Goal: Task Accomplishment & Management: Manage account settings

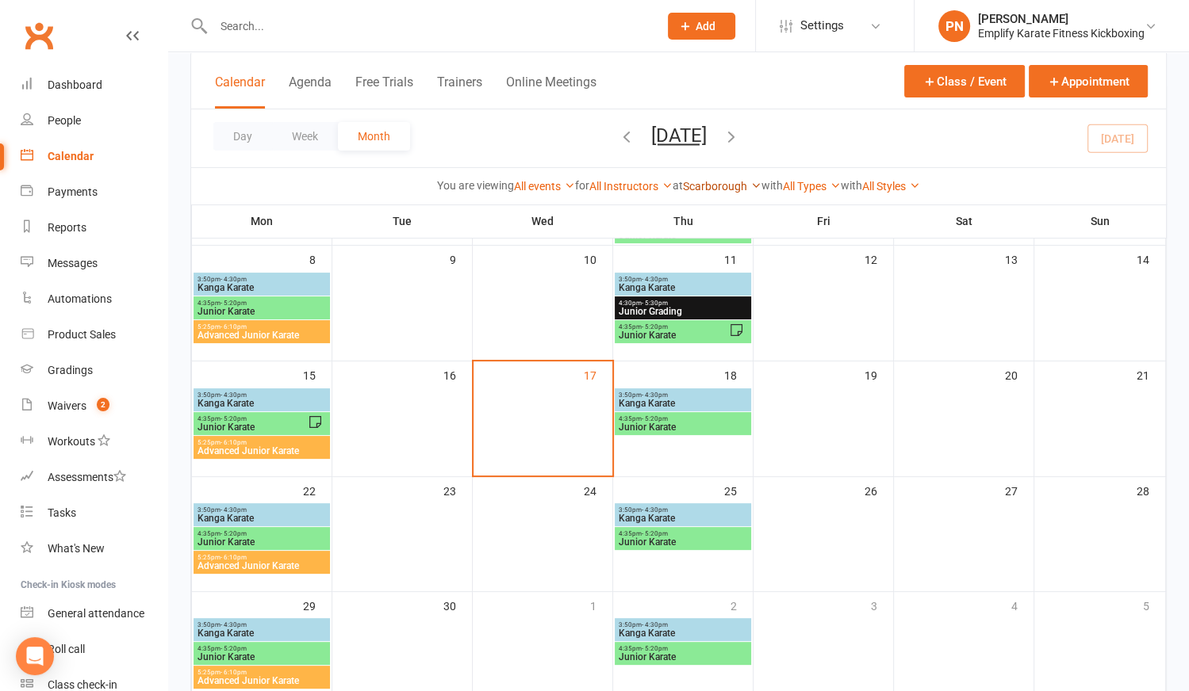
click at [707, 181] on link "Scarborough" at bounding box center [722, 186] width 79 height 13
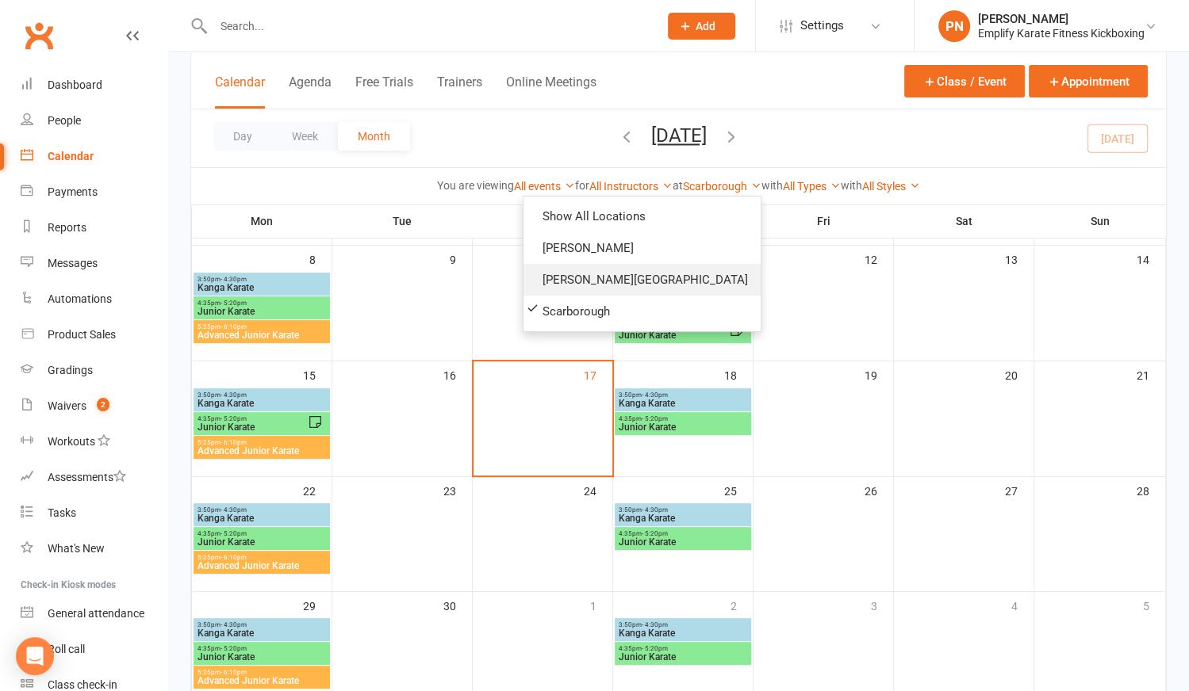
click at [650, 278] on link "[PERSON_NAME][GEOGRAPHIC_DATA]" at bounding box center [641, 280] width 237 height 32
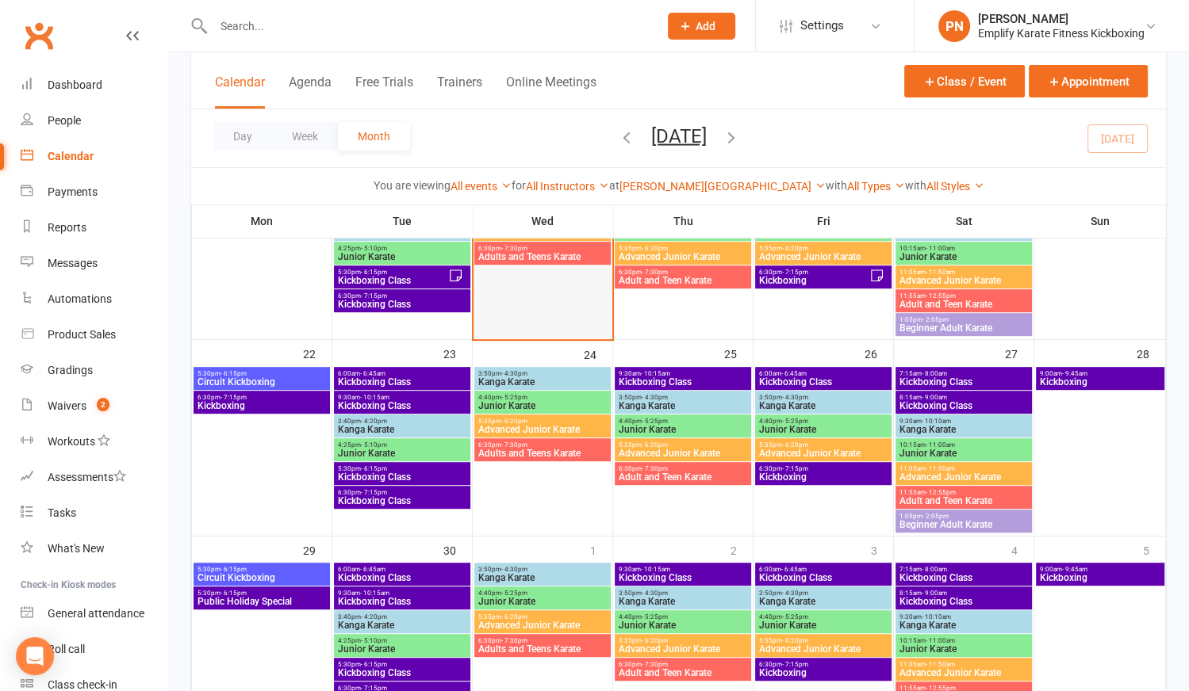
scroll to position [586, 0]
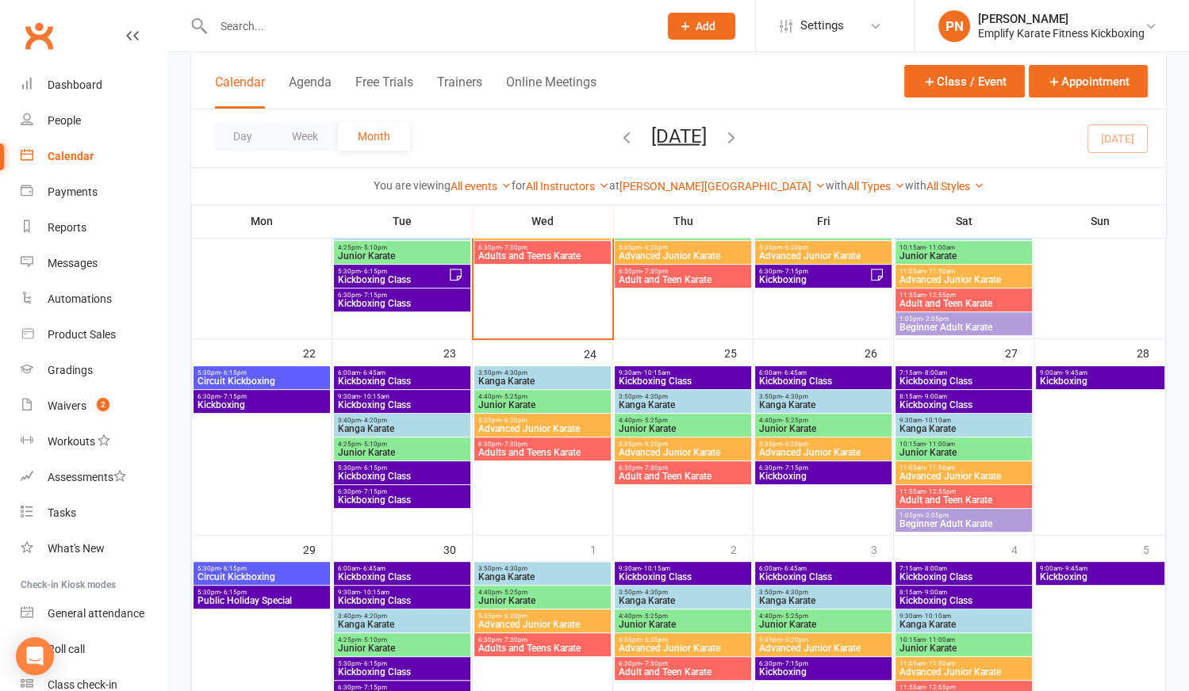
click at [279, 570] on span "5:30pm - 6:15pm" at bounding box center [262, 568] width 130 height 7
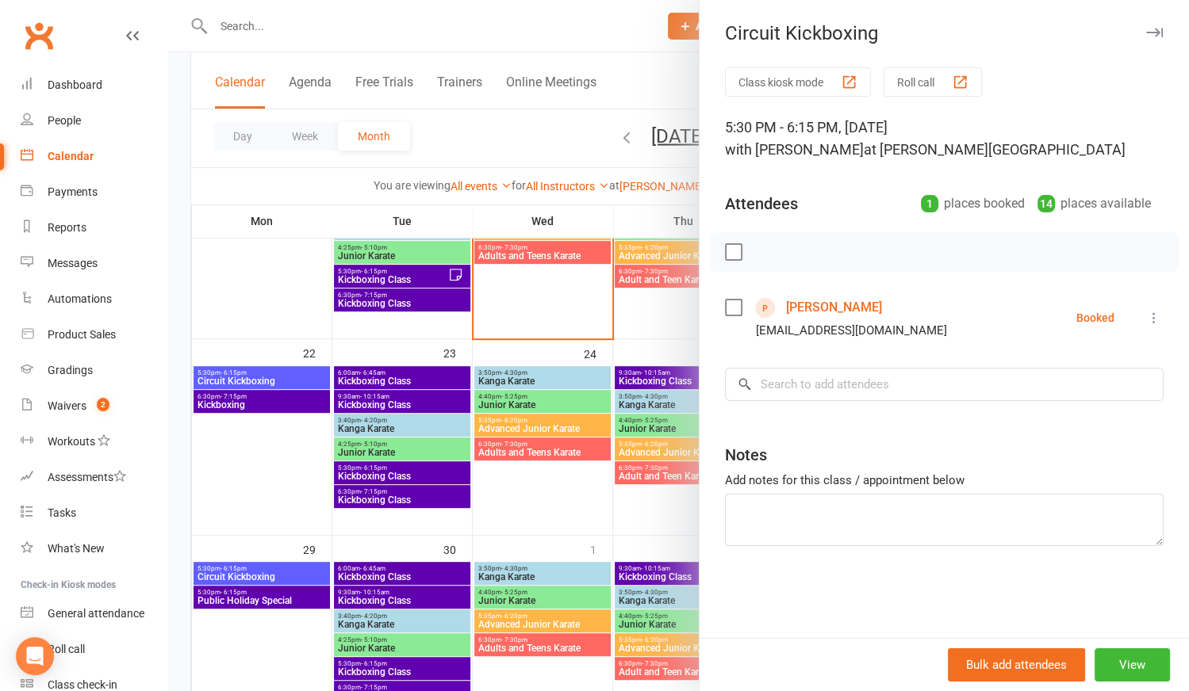
click at [1147, 319] on icon at bounding box center [1154, 318] width 16 height 16
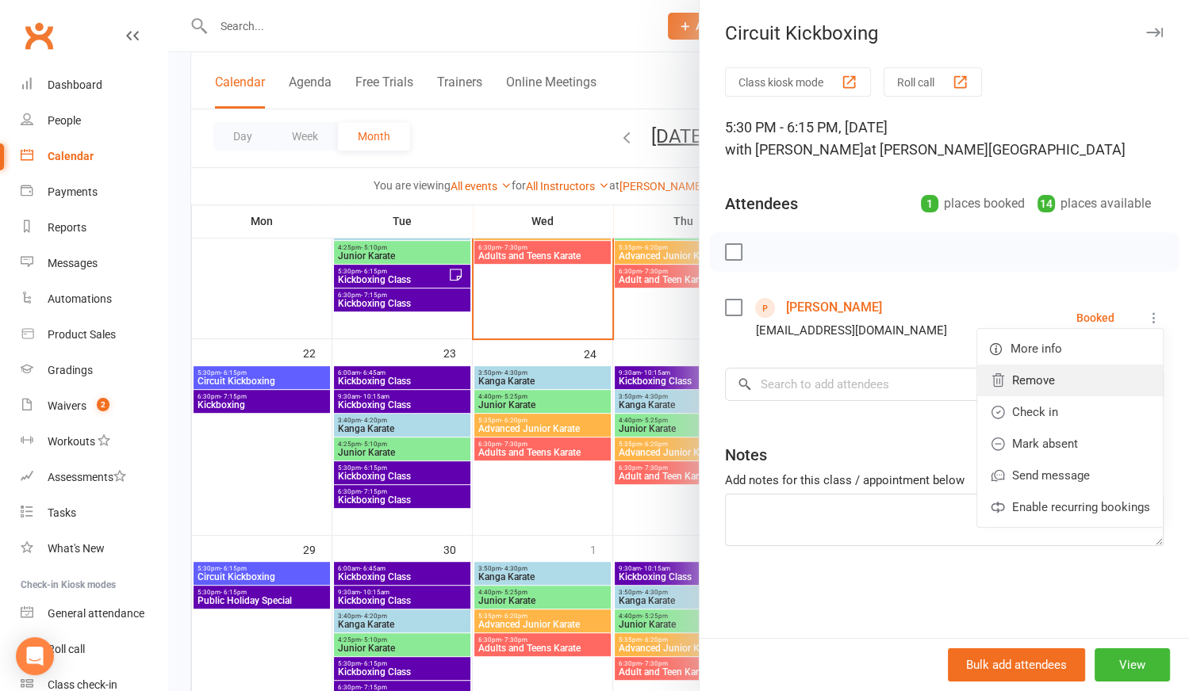
click at [1008, 379] on link "Remove" at bounding box center [1070, 381] width 186 height 32
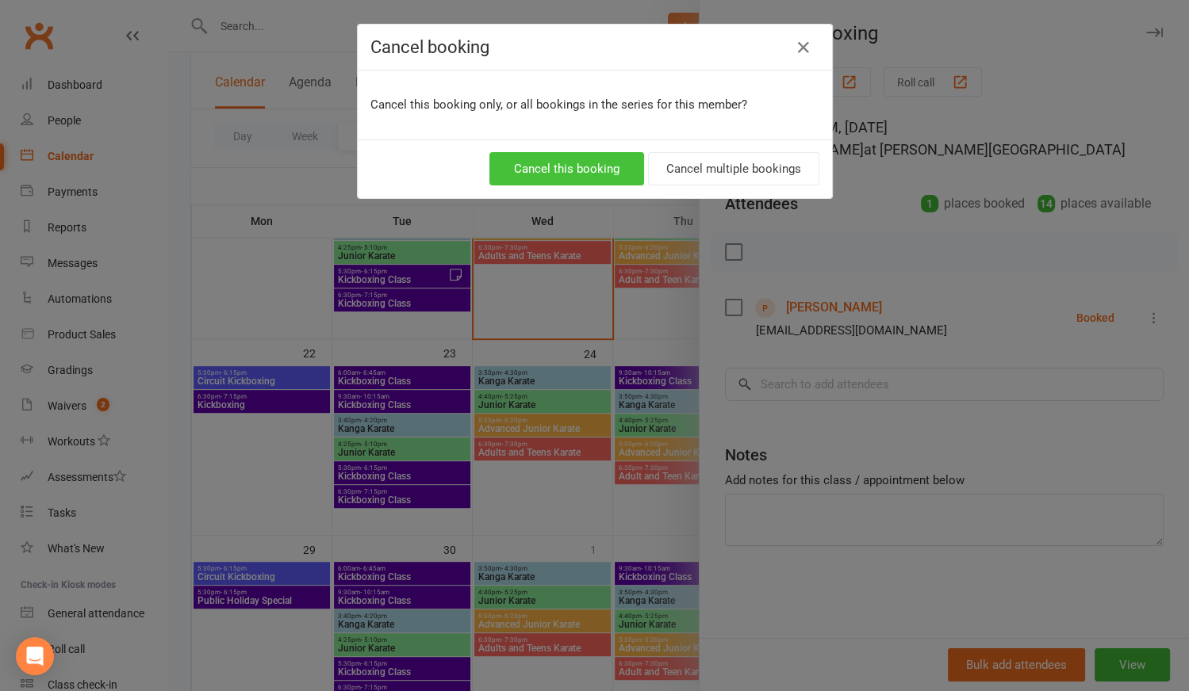
click at [565, 158] on button "Cancel this booking" at bounding box center [566, 168] width 155 height 33
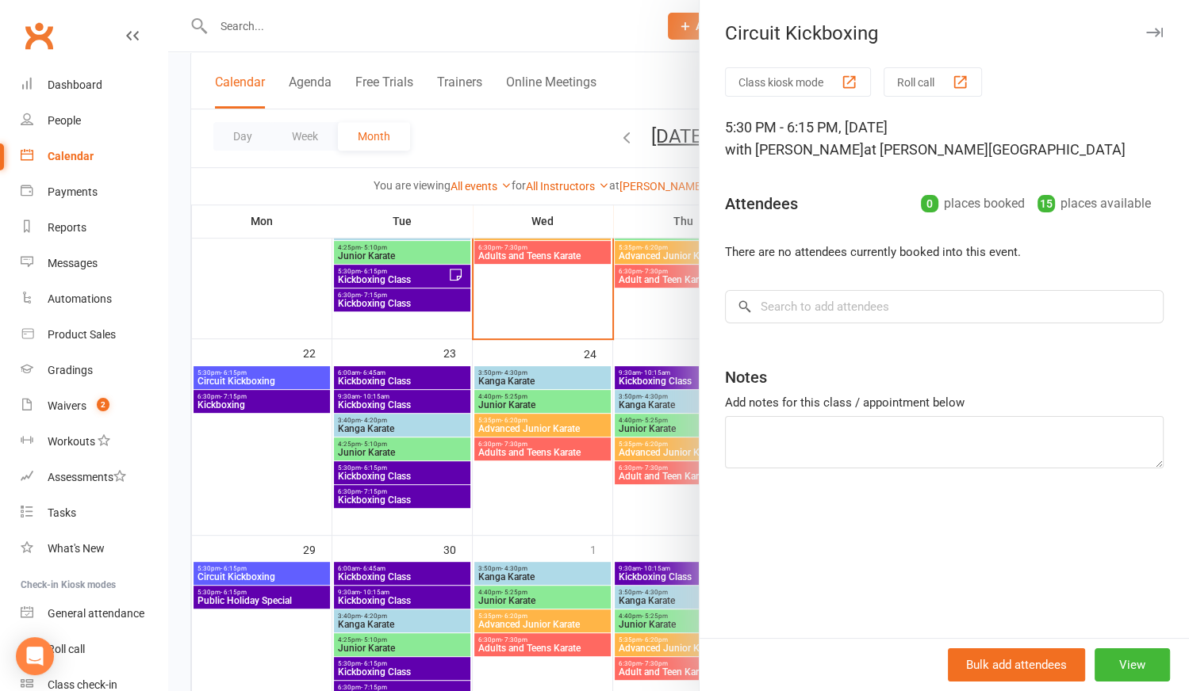
click at [274, 603] on div at bounding box center [678, 345] width 1021 height 691
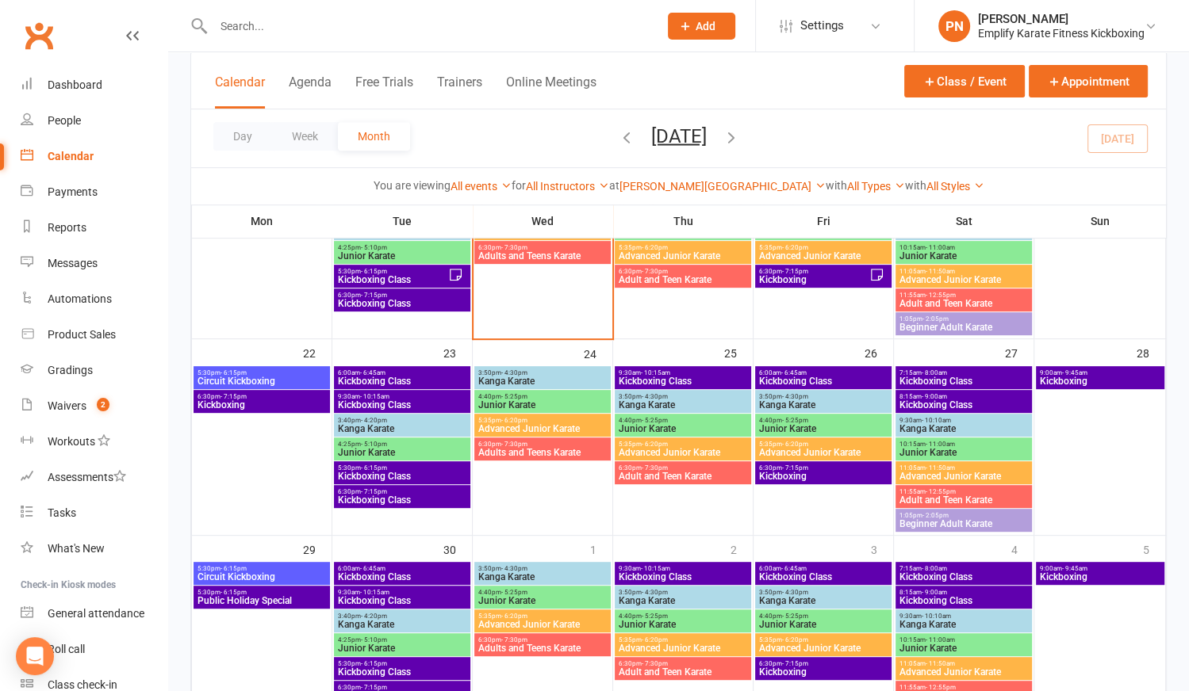
click at [274, 603] on span "Public Holiday Special" at bounding box center [262, 601] width 130 height 10
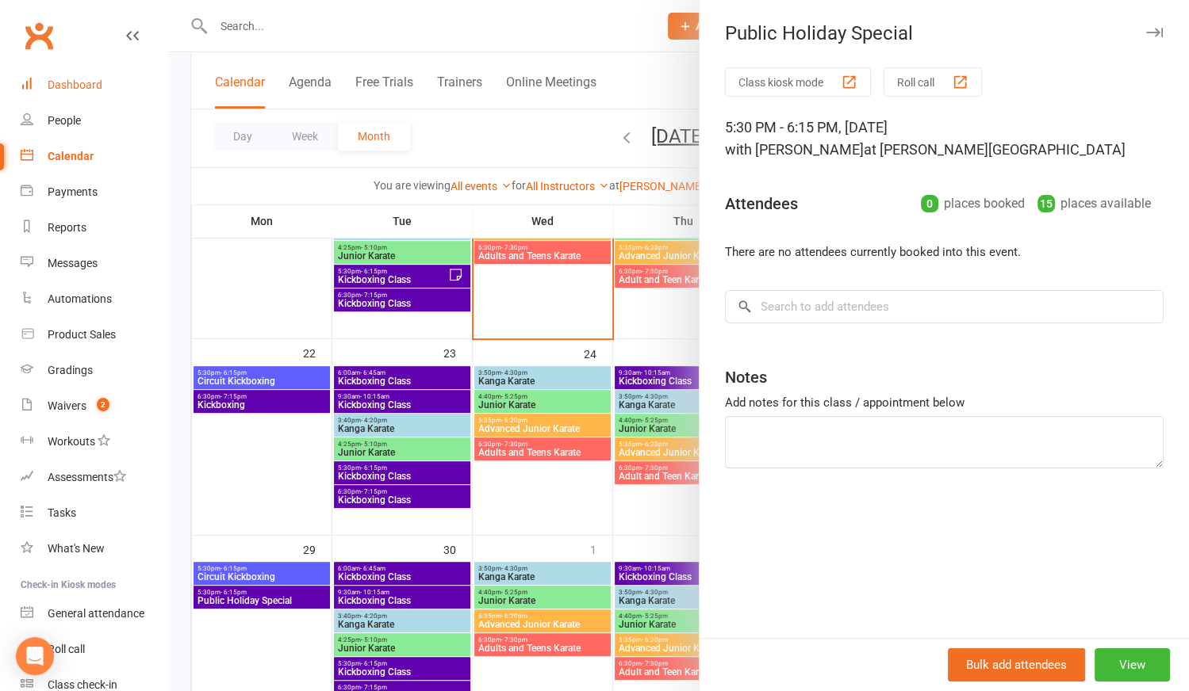
click at [82, 85] on div "Dashboard" at bounding box center [75, 85] width 55 height 13
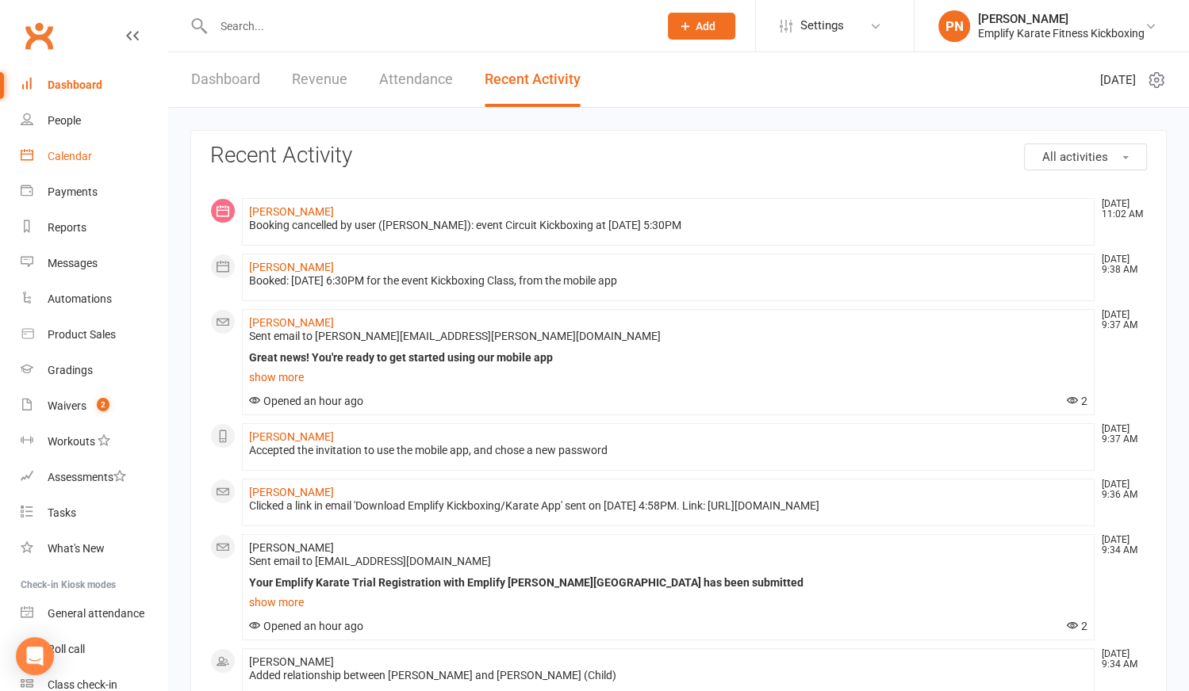
click at [78, 151] on div "Calendar" at bounding box center [70, 156] width 44 height 13
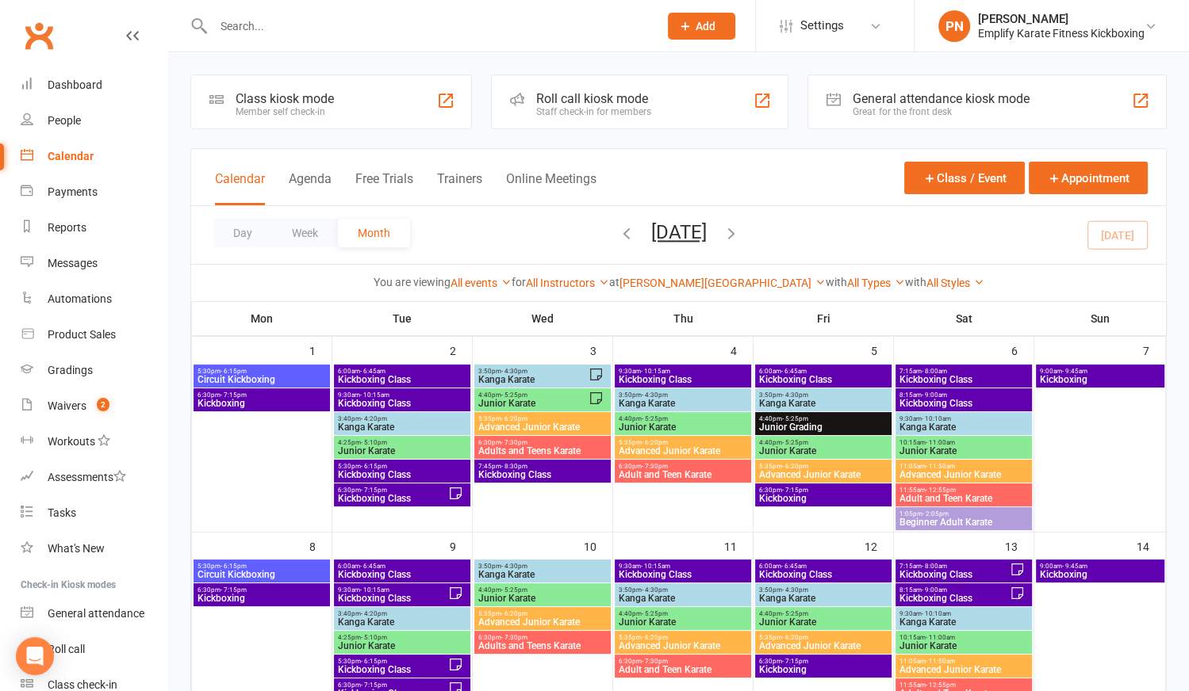
click at [272, 570] on span "Circuit Kickboxing" at bounding box center [262, 575] width 130 height 10
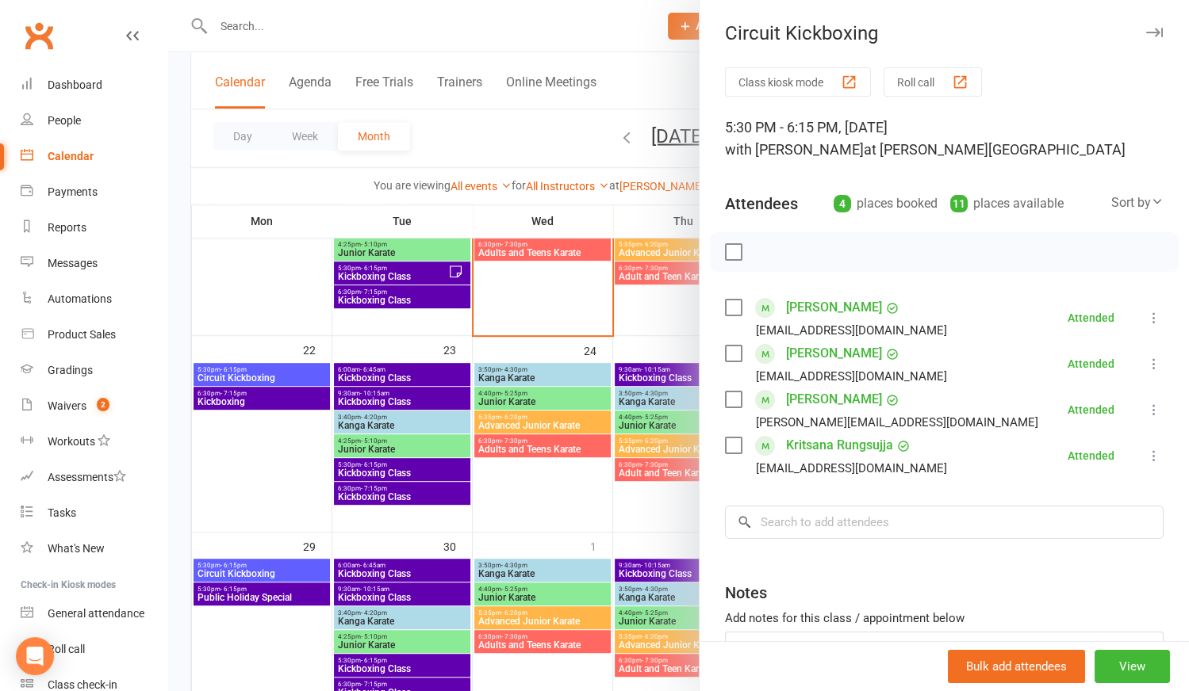
scroll to position [589, 0]
click at [259, 570] on div at bounding box center [678, 345] width 1021 height 691
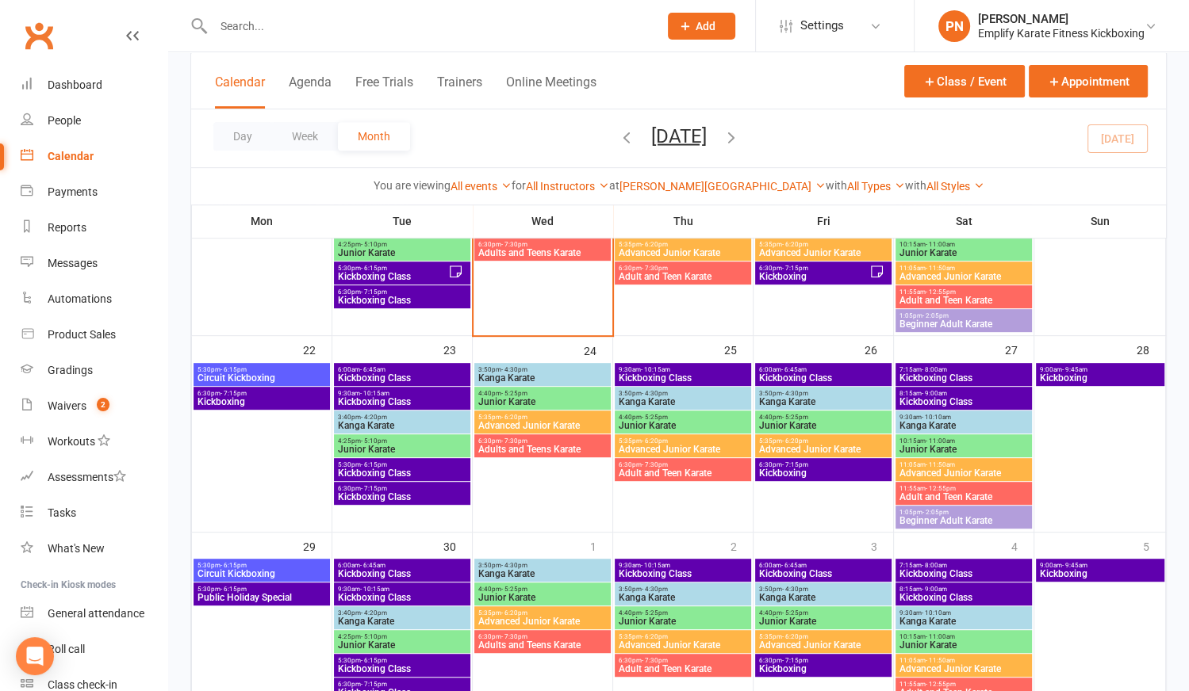
click at [259, 570] on span "Circuit Kickboxing" at bounding box center [262, 574] width 130 height 10
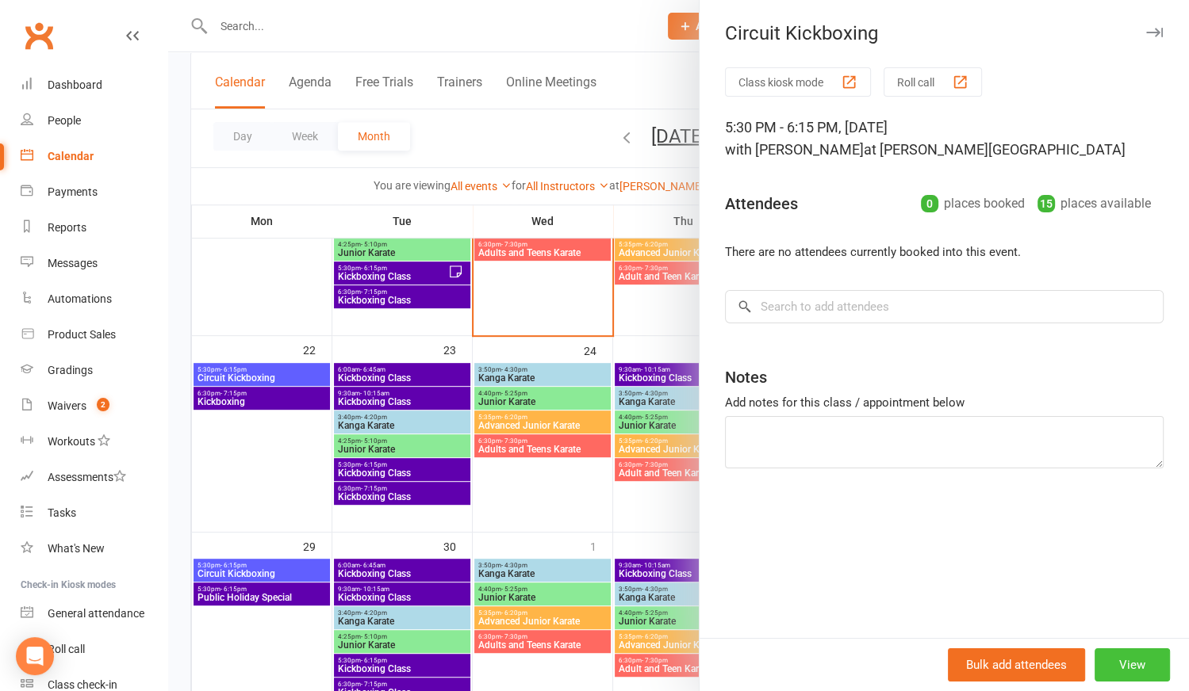
click at [1113, 661] on button "View" at bounding box center [1131, 665] width 75 height 33
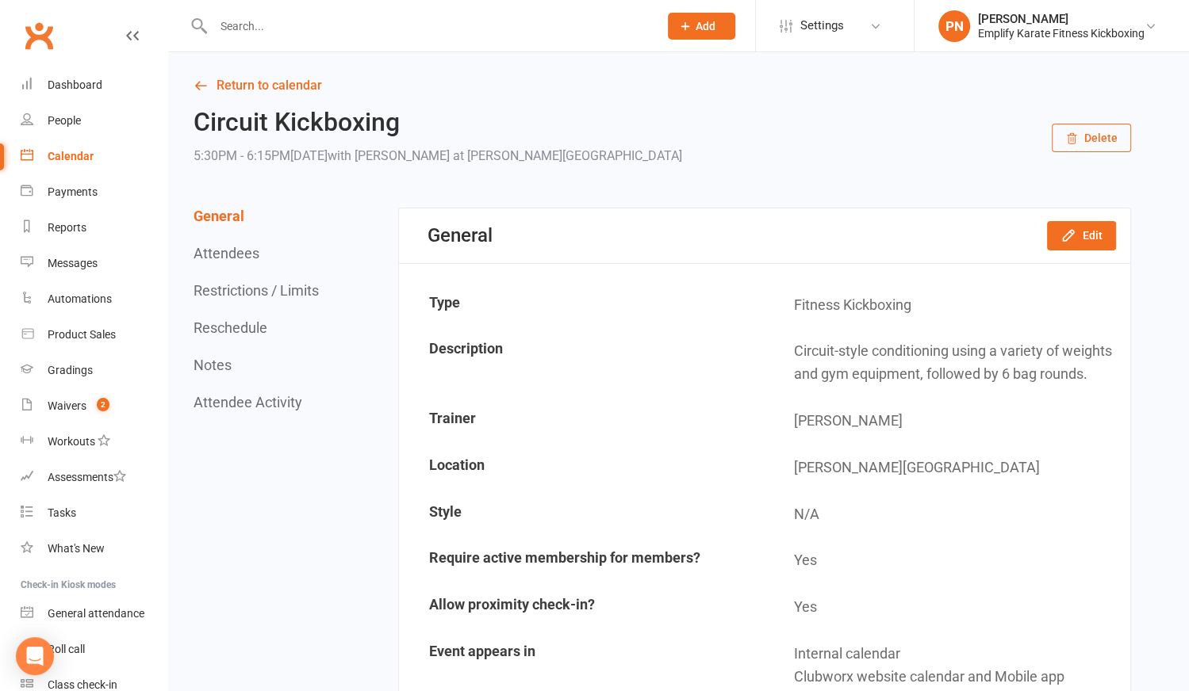
click at [1094, 139] on button "Delete" at bounding box center [1090, 138] width 79 height 29
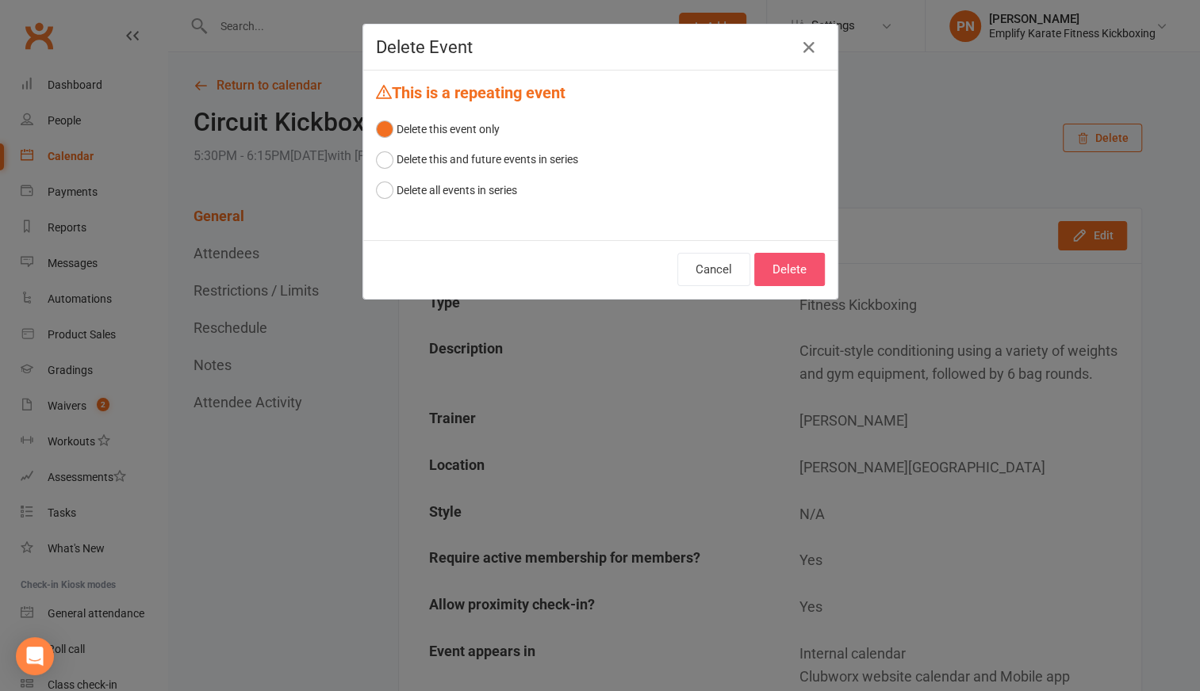
click at [787, 274] on button "Delete" at bounding box center [789, 269] width 71 height 33
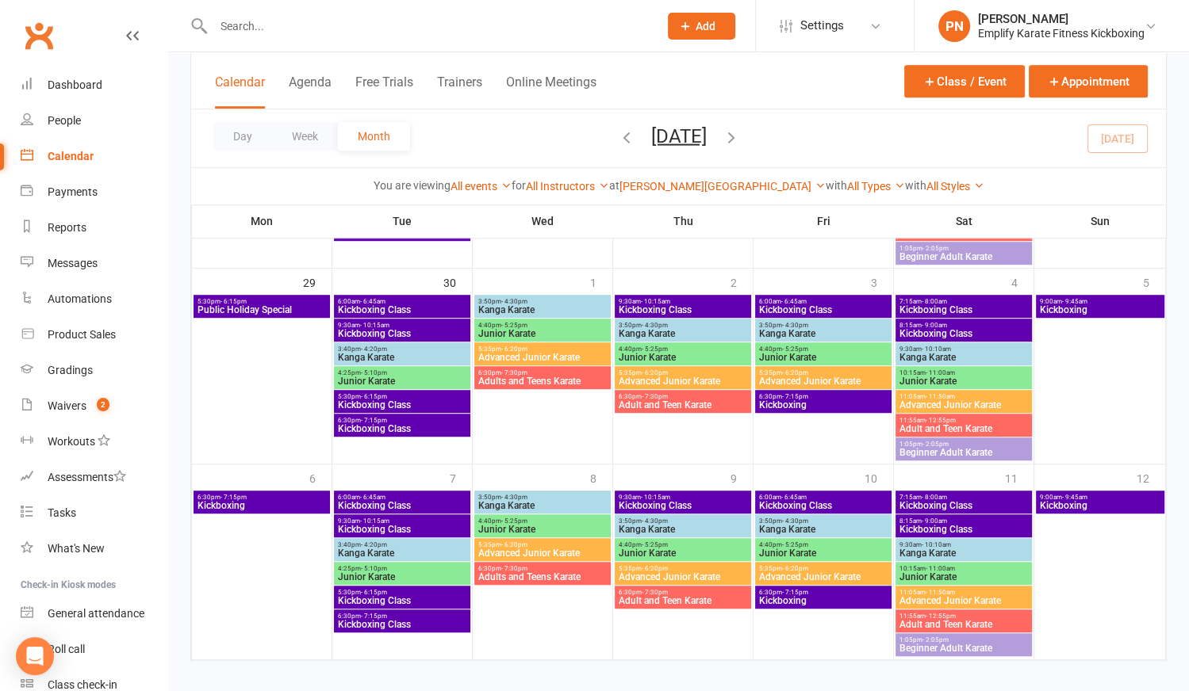
scroll to position [855, 0]
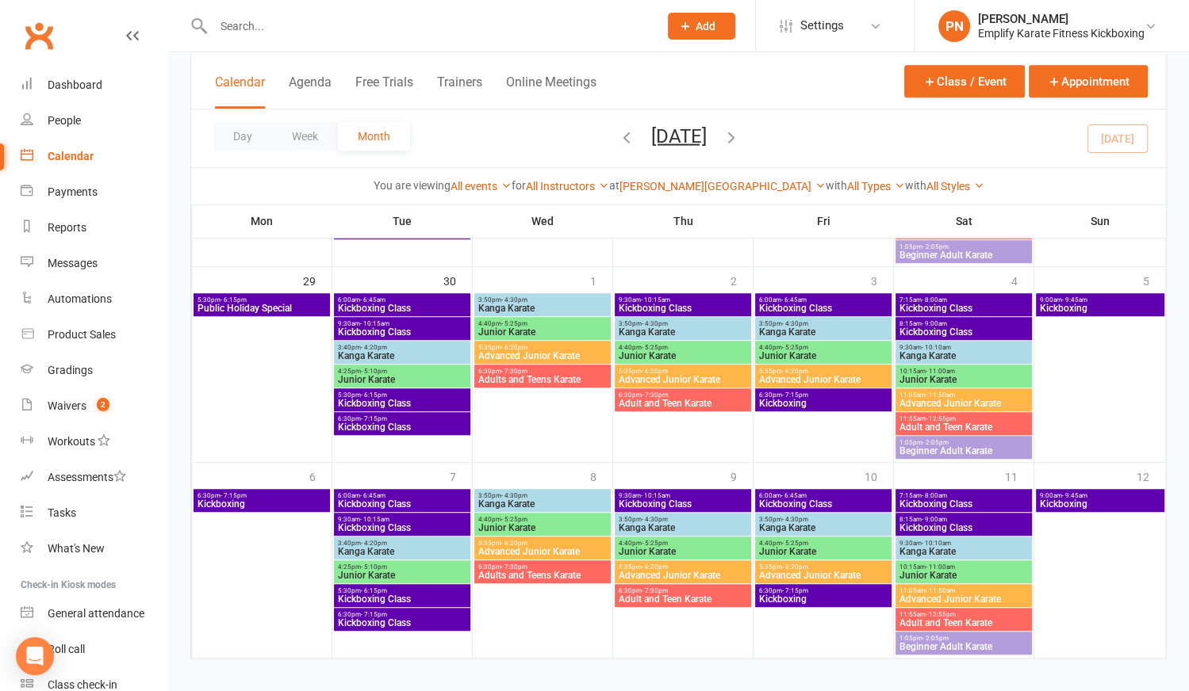
click at [740, 132] on icon "button" at bounding box center [730, 136] width 17 height 17
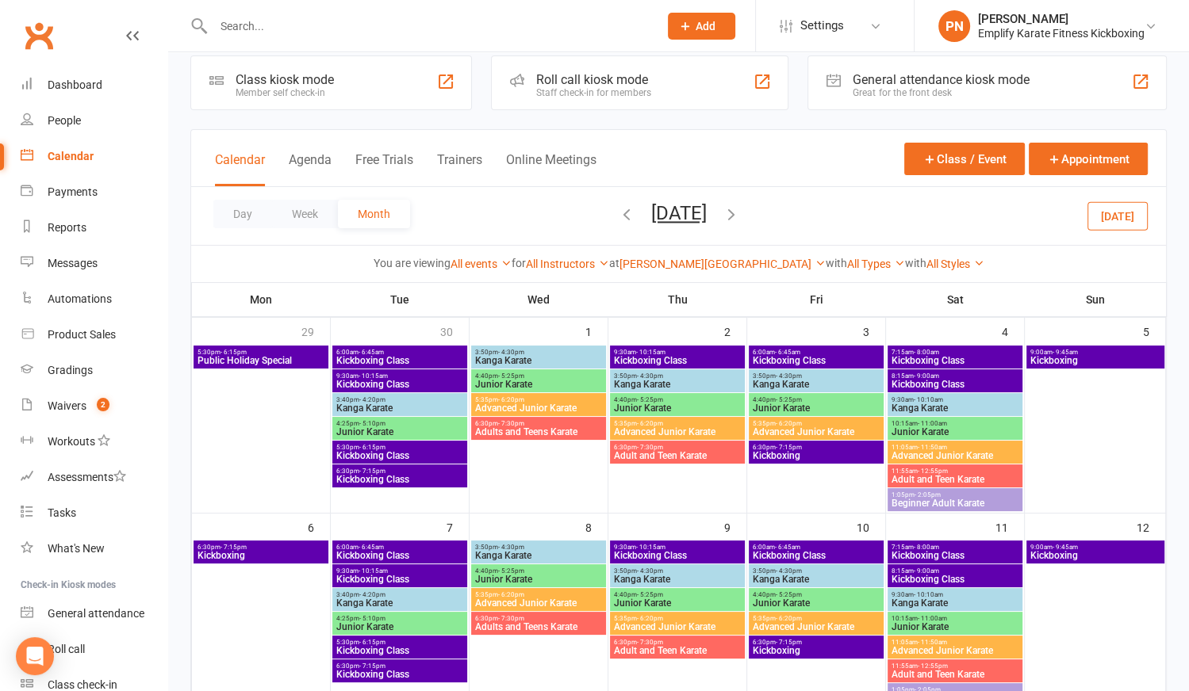
scroll to position [17, 0]
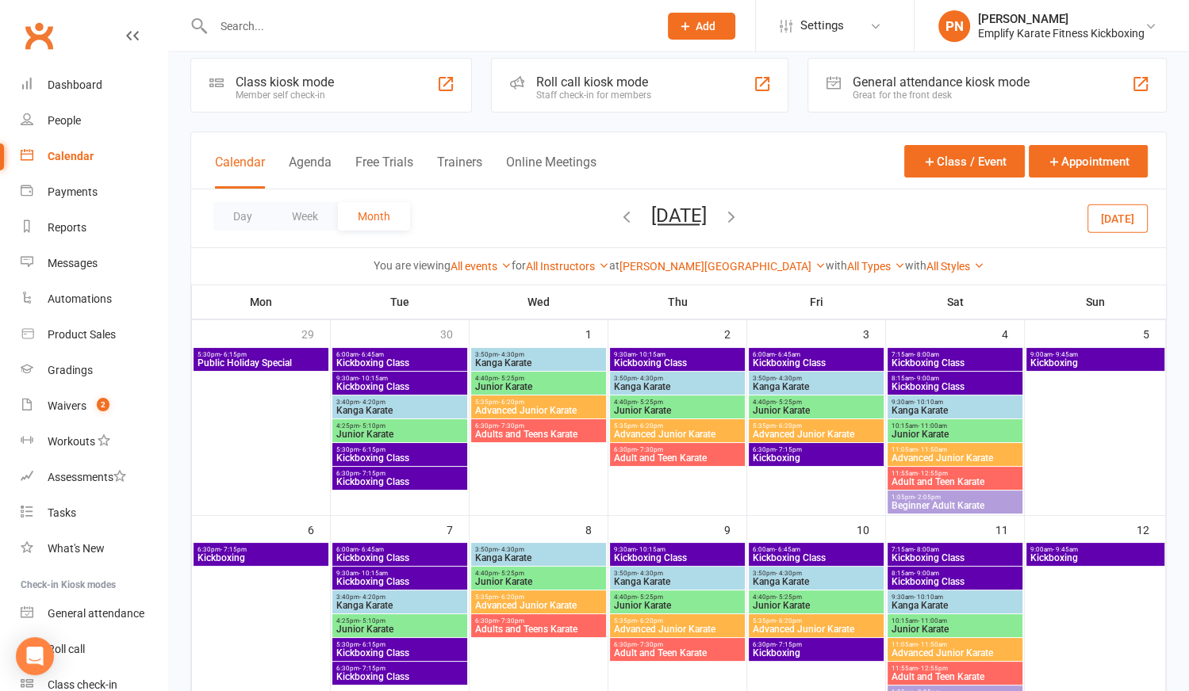
click at [279, 557] on span "Kickboxing" at bounding box center [261, 558] width 128 height 10
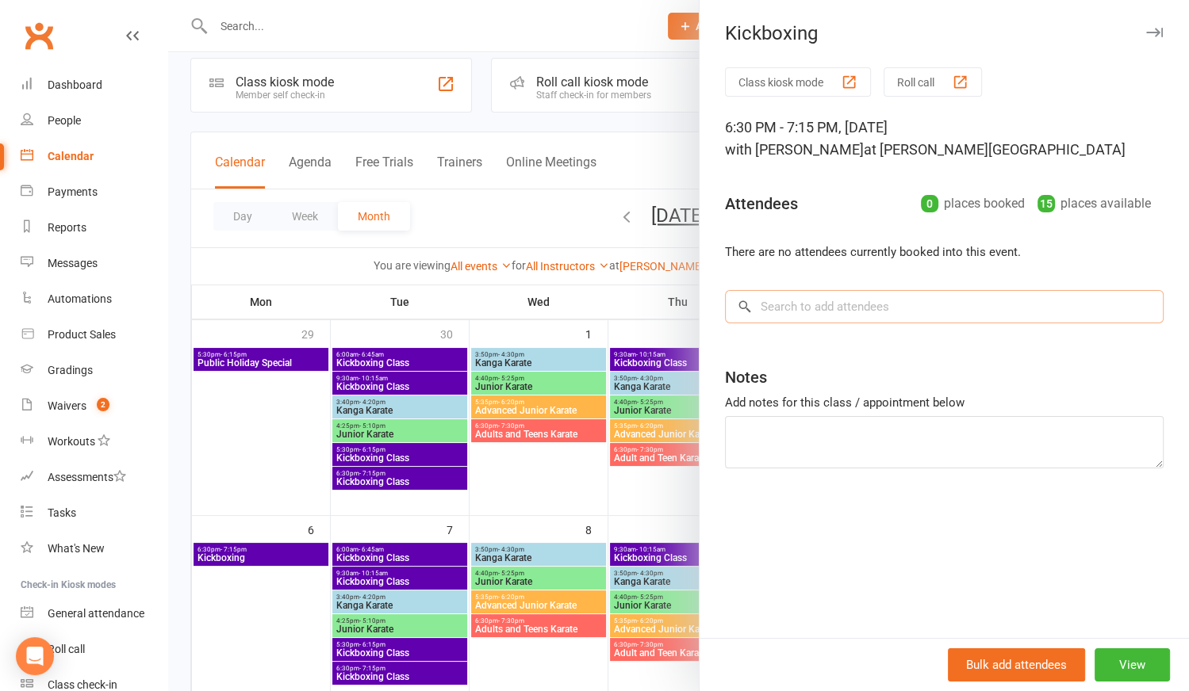
click at [784, 310] on input "search" at bounding box center [944, 306] width 439 height 33
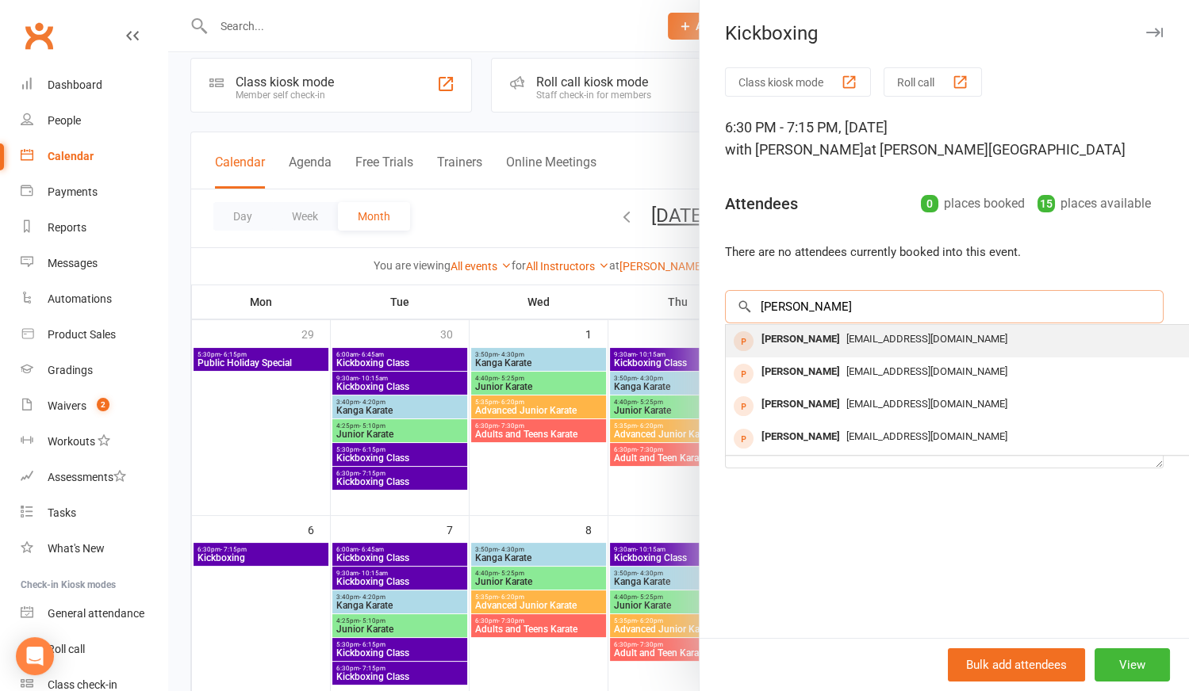
type input "[PERSON_NAME]"
click at [783, 335] on div "[PERSON_NAME]" at bounding box center [800, 339] width 91 height 23
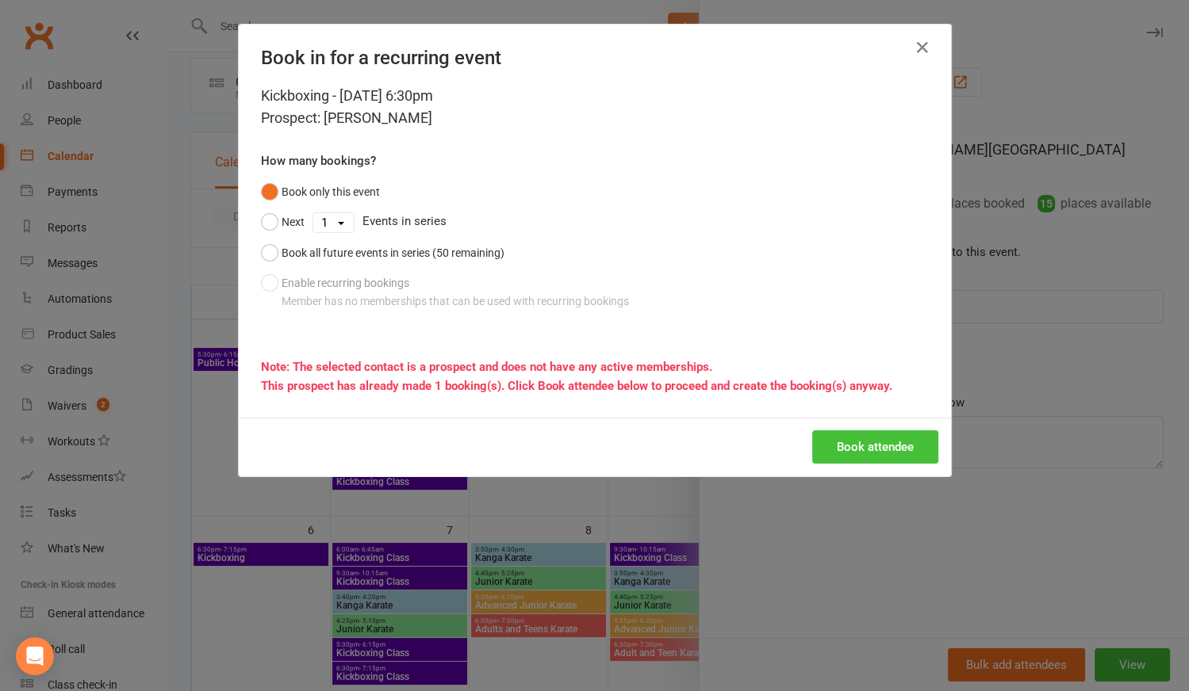
click at [835, 443] on button "Book attendee" at bounding box center [875, 447] width 126 height 33
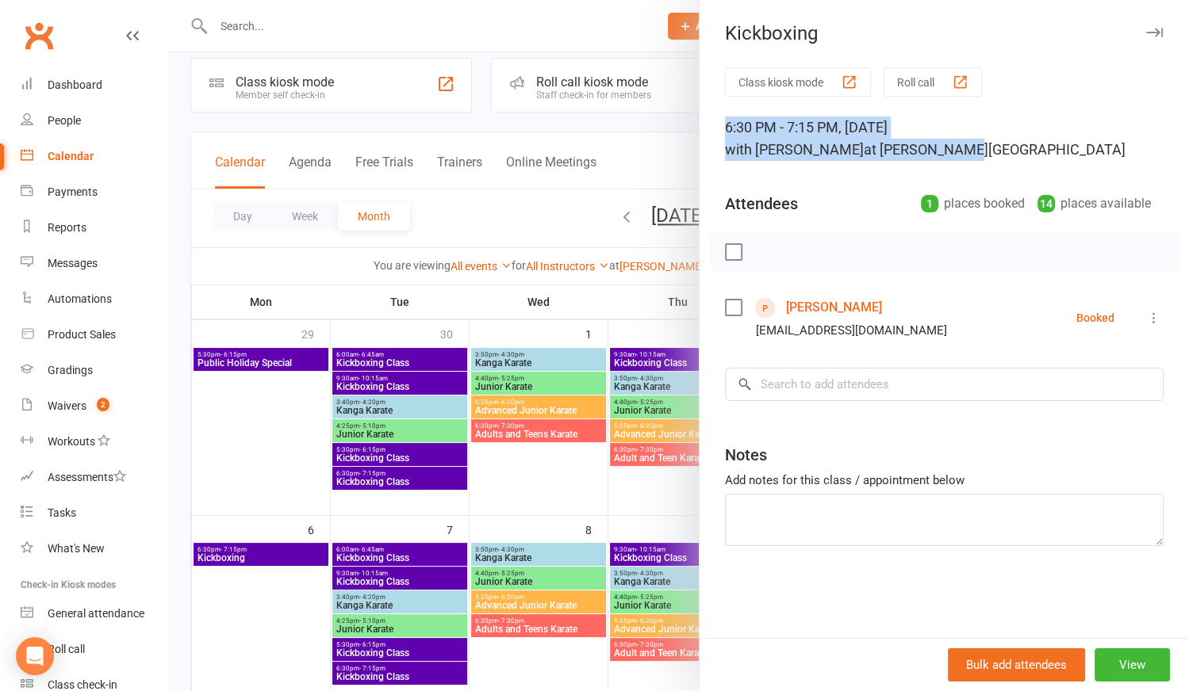
drag, startPoint x: 722, startPoint y: 126, endPoint x: 970, endPoint y: 147, distance: 249.1
click at [970, 147] on div "6:30 PM - 7:15 PM, [DATE] with [PERSON_NAME] at [PERSON_NAME][GEOGRAPHIC_DATA]" at bounding box center [944, 139] width 439 height 44
copy div "6:30 PM - 7:15 PM, [DATE] with [PERSON_NAME] at [PERSON_NAME][GEOGRAPHIC_DATA]"
